Goal: Information Seeking & Learning: Understand process/instructions

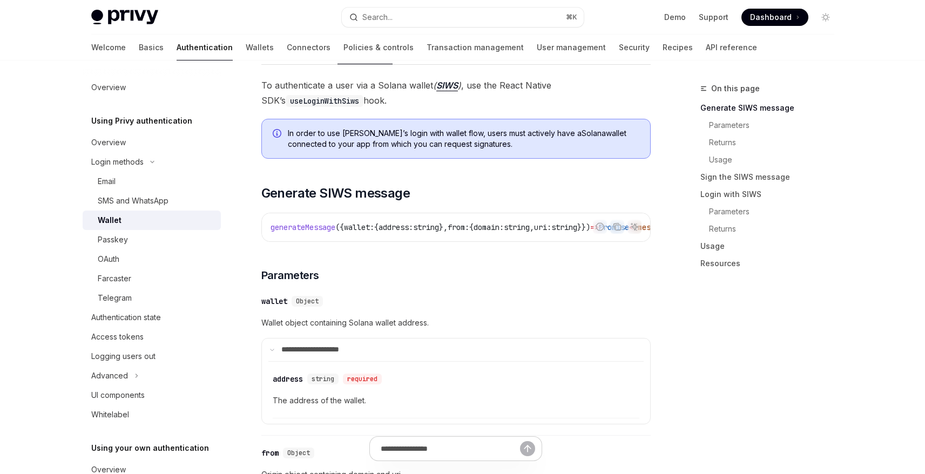
scroll to position [154, 0]
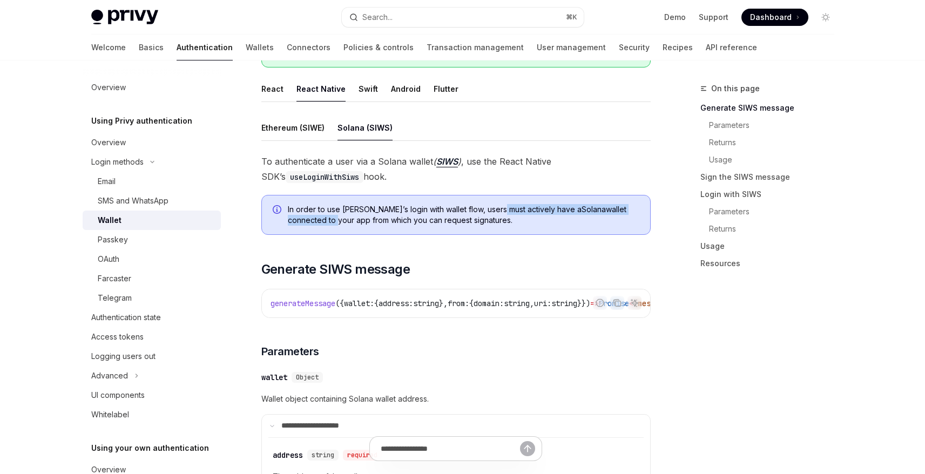
drag, startPoint x: 497, startPoint y: 208, endPoint x: 638, endPoint y: 209, distance: 141.5
click at [638, 209] on span "In order to use [PERSON_NAME]’s login with wallet flow, users must actively hav…" at bounding box center [464, 215] width 352 height 22
click at [377, 217] on span "In order to use [PERSON_NAME]’s login with wallet flow, users must actively hav…" at bounding box center [464, 215] width 352 height 22
drag, startPoint x: 634, startPoint y: 211, endPoint x: 513, endPoint y: 211, distance: 121.5
click at [513, 211] on span "In order to use [PERSON_NAME]’s login with wallet flow, users must actively hav…" at bounding box center [464, 215] width 352 height 22
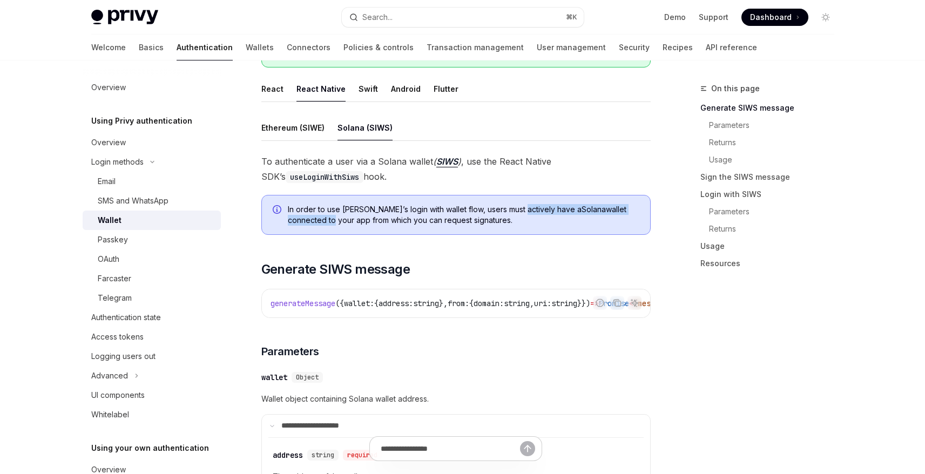
drag, startPoint x: 303, startPoint y: 221, endPoint x: 487, endPoint y: 220, distance: 184.1
click at [487, 220] on span "In order to use [PERSON_NAME]’s login with wallet flow, users must actively hav…" at bounding box center [464, 215] width 352 height 22
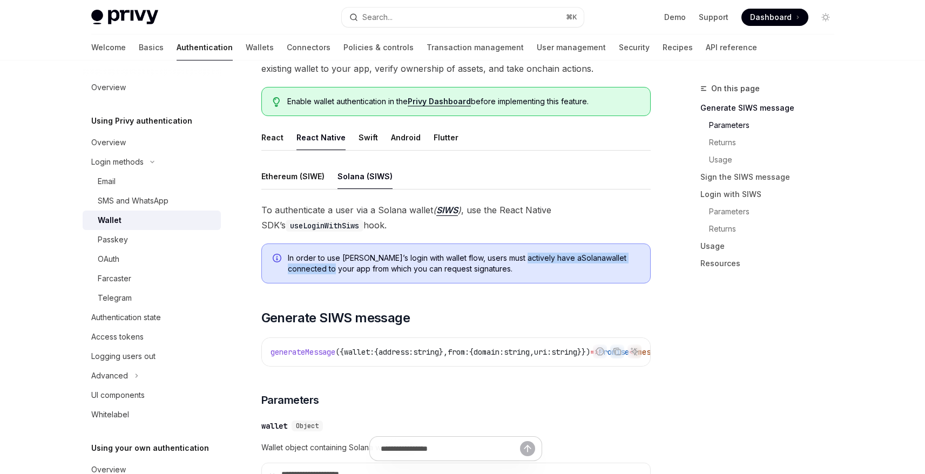
scroll to position [0, 0]
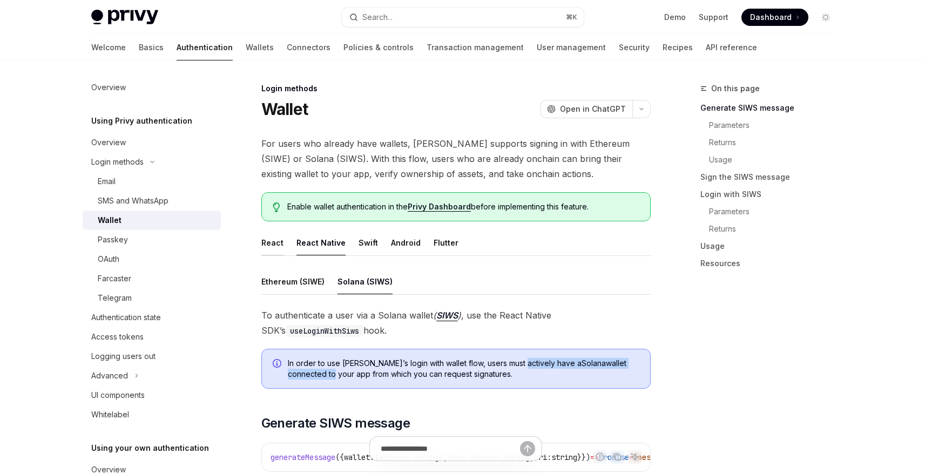
click at [276, 238] on button "React" at bounding box center [272, 242] width 22 height 25
type textarea "*"
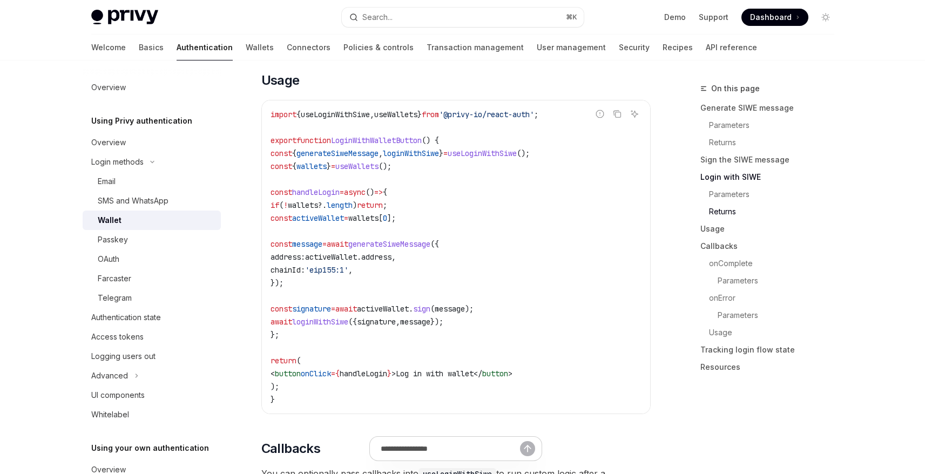
scroll to position [1271, 0]
